Goal: Navigation & Orientation: Go to known website

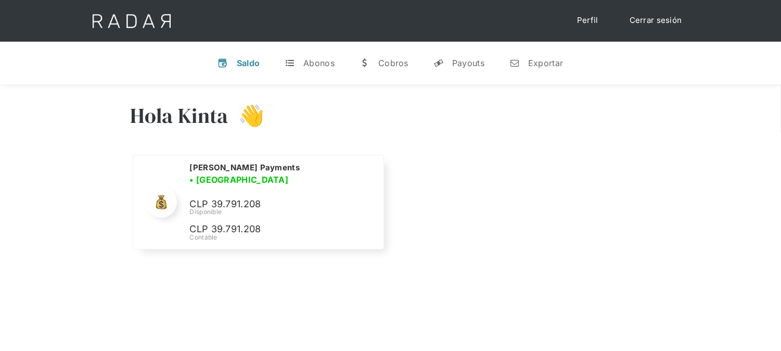
click at [654, 24] on link "Cerrar sesión" at bounding box center [655, 20] width 73 height 20
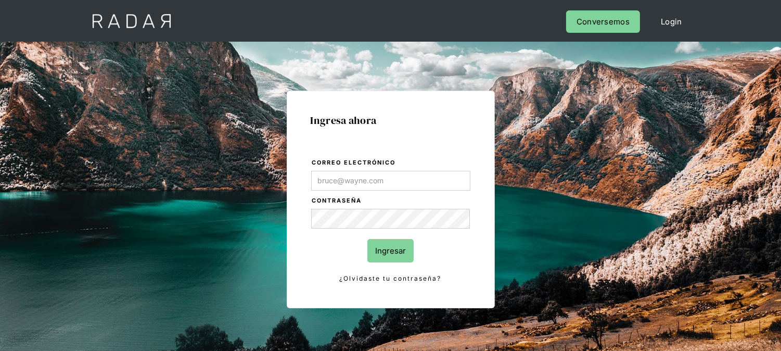
type input "[EMAIL_ADDRESS][DOMAIN_NAME]"
click at [392, 246] on input "Ingresar" at bounding box center [390, 250] width 46 height 23
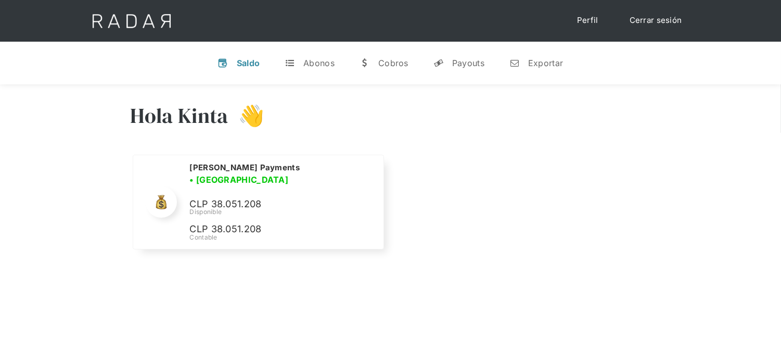
click at [641, 10] on link "Cerrar sesión" at bounding box center [655, 20] width 73 height 20
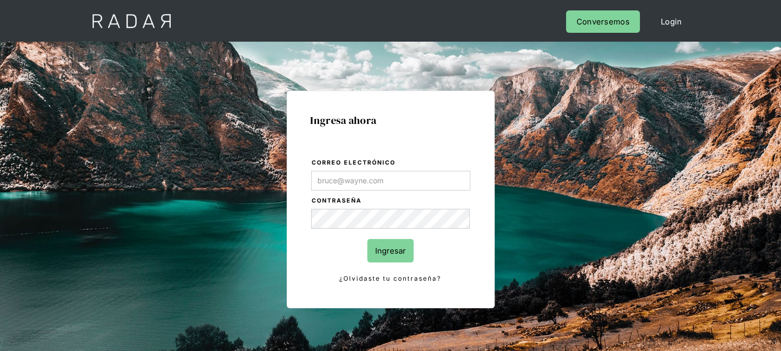
type input "[EMAIL_ADDRESS][DOMAIN_NAME]"
click at [401, 251] on input "Ingresar" at bounding box center [390, 250] width 46 height 23
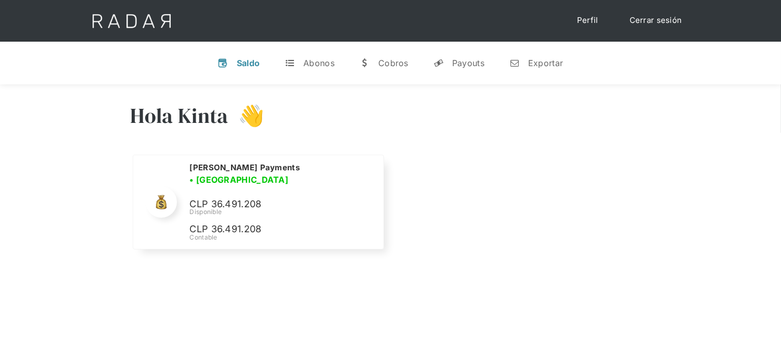
click at [667, 29] on link "Cerrar sesión" at bounding box center [655, 20] width 73 height 20
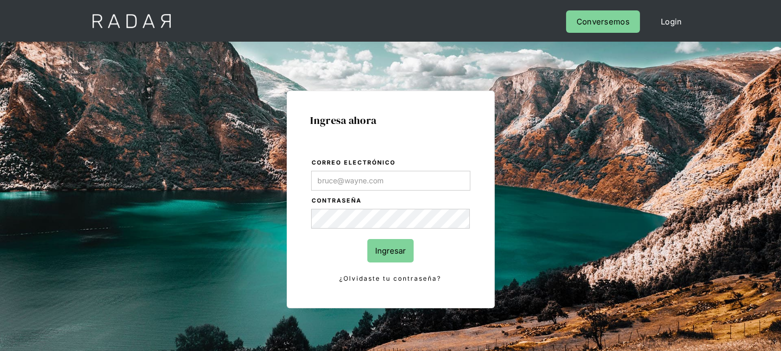
type input "[EMAIL_ADDRESS][DOMAIN_NAME]"
click at [398, 250] on input "Ingresar" at bounding box center [390, 250] width 46 height 23
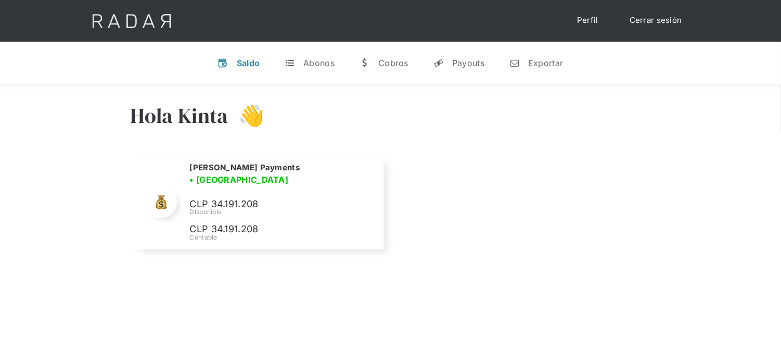
click at [642, 19] on link "Cerrar sesión" at bounding box center [655, 20] width 73 height 20
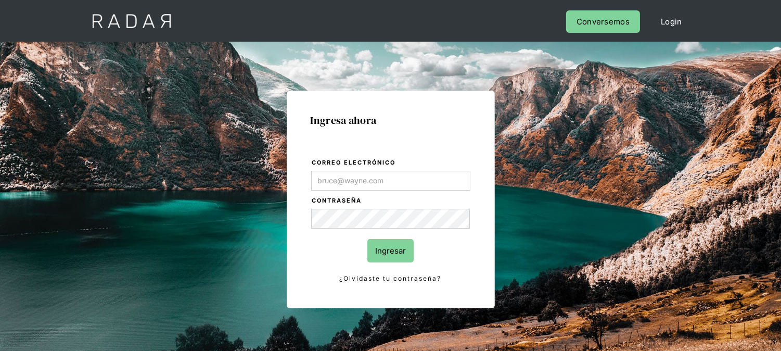
type input "[EMAIL_ADDRESS][DOMAIN_NAME]"
click at [392, 257] on input "Ingresar" at bounding box center [390, 250] width 46 height 23
